Goal: Information Seeking & Learning: Learn about a topic

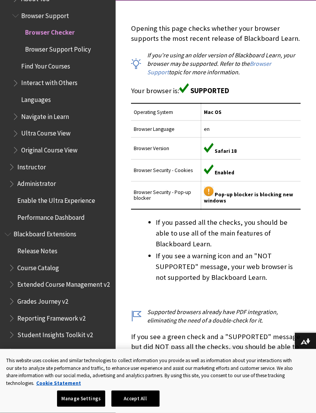
scroll to position [165, 0]
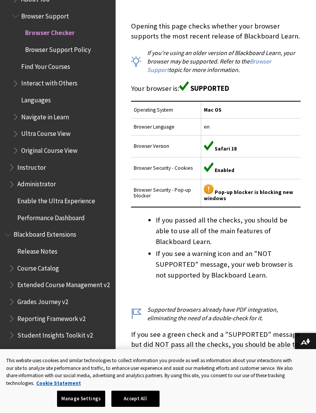
click at [209, 186] on img at bounding box center [209, 190] width 10 height 10
click at [213, 187] on img at bounding box center [209, 190] width 10 height 10
click at [265, 176] on td "Enabled" at bounding box center [251, 168] width 100 height 22
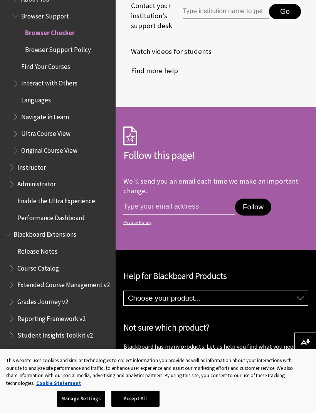
scroll to position [858, 0]
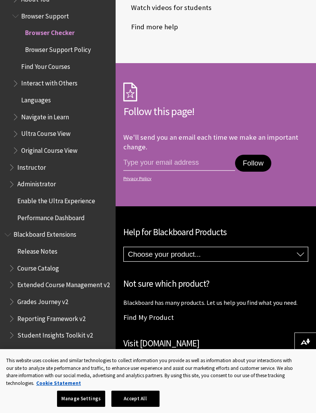
click at [60, 43] on span "Browser Support Policy" at bounding box center [58, 48] width 66 height 10
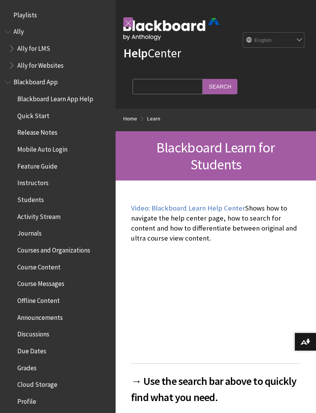
scroll to position [731, 0]
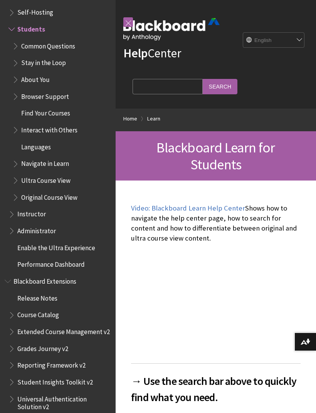
click at [44, 73] on span "About You" at bounding box center [35, 78] width 29 height 10
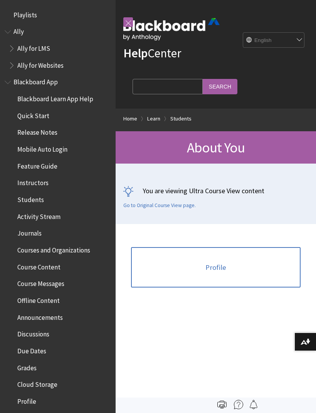
scroll to position [780, 0]
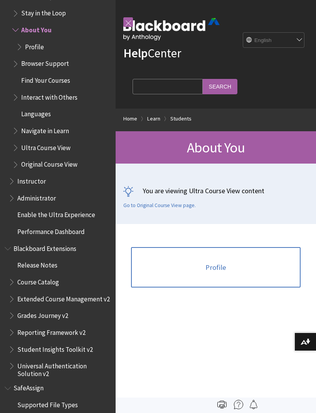
click at [235, 253] on link "Profile" at bounding box center [215, 267] width 169 height 41
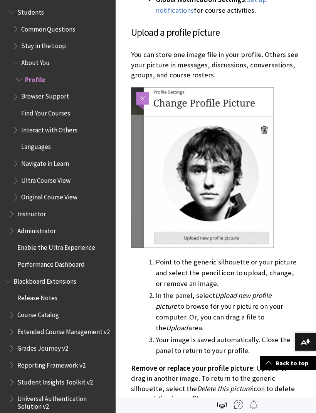
scroll to position [747, 0]
click at [57, 107] on span "Find Your Courses" at bounding box center [45, 112] width 49 height 10
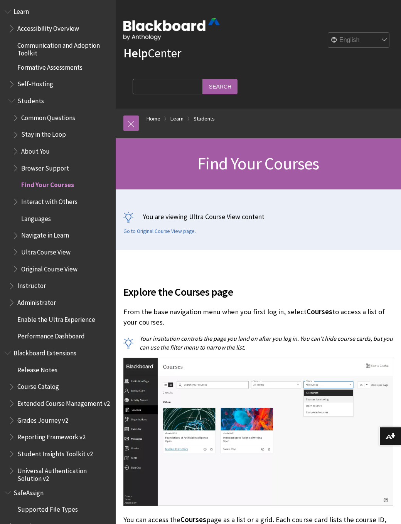
click at [25, 5] on span "Learn" at bounding box center [20, 10] width 15 height 10
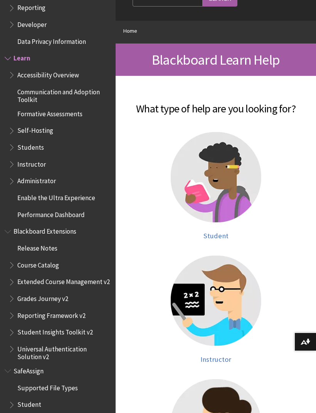
scroll to position [91, 0]
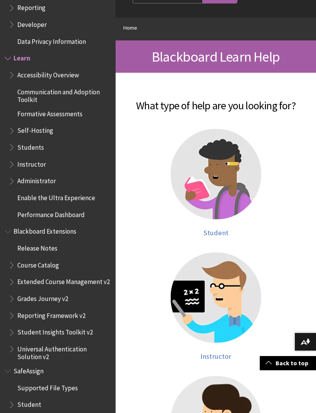
click at [215, 236] on span "Student" at bounding box center [215, 232] width 25 height 9
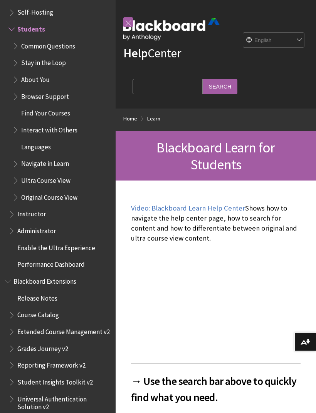
click at [43, 6] on span "Self-Hosting" at bounding box center [35, 11] width 36 height 10
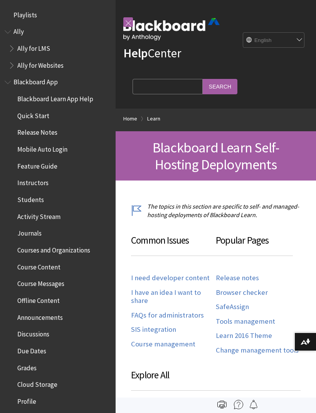
scroll to position [714, 0]
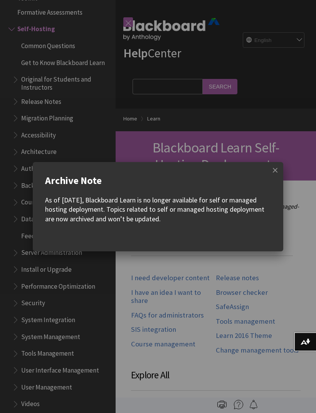
click at [266, 168] on w-div "Archive Note As of December 2023, Blackboard Learn is no longer available for s…" at bounding box center [158, 206] width 250 height 89
click at [270, 169] on span at bounding box center [275, 170] width 16 height 16
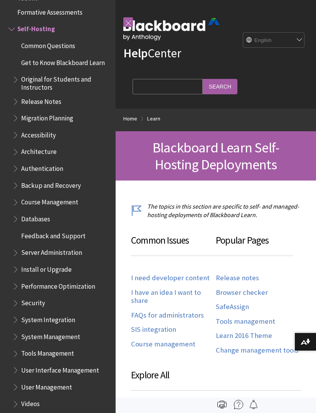
click at [126, 31] on div at bounding box center [128, 22] width 10 height 24
click at [128, 22] on link at bounding box center [128, 22] width 10 height 10
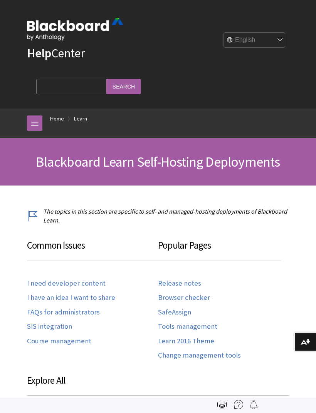
click at [79, 30] on img at bounding box center [75, 29] width 96 height 22
